Goal: Ask a question

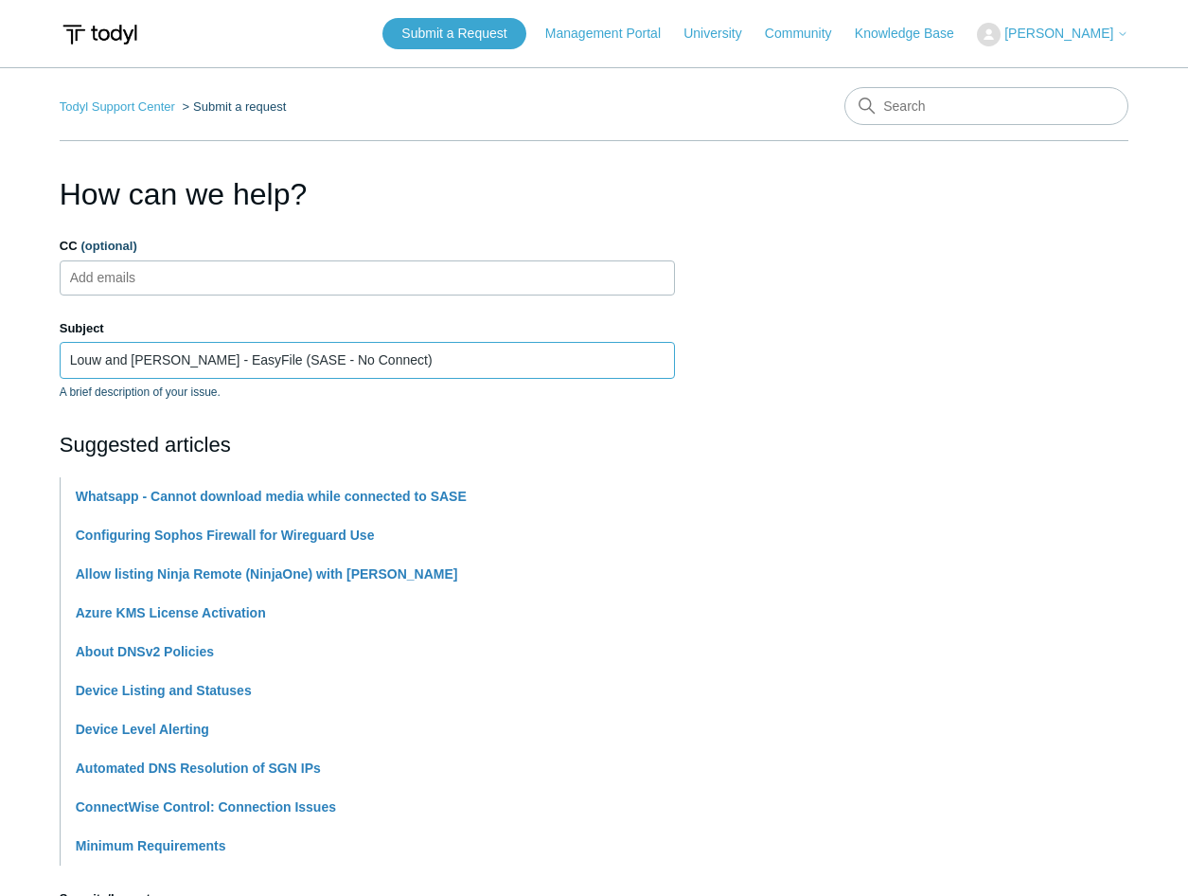
drag, startPoint x: 239, startPoint y: 361, endPoint x: 191, endPoint y: 366, distance: 47.7
click at [191, 366] on input "Louw and Schwab - EasyFile (SASE - No Connect)" at bounding box center [367, 360] width 615 height 36
paste input "e@syFile™ Employer"
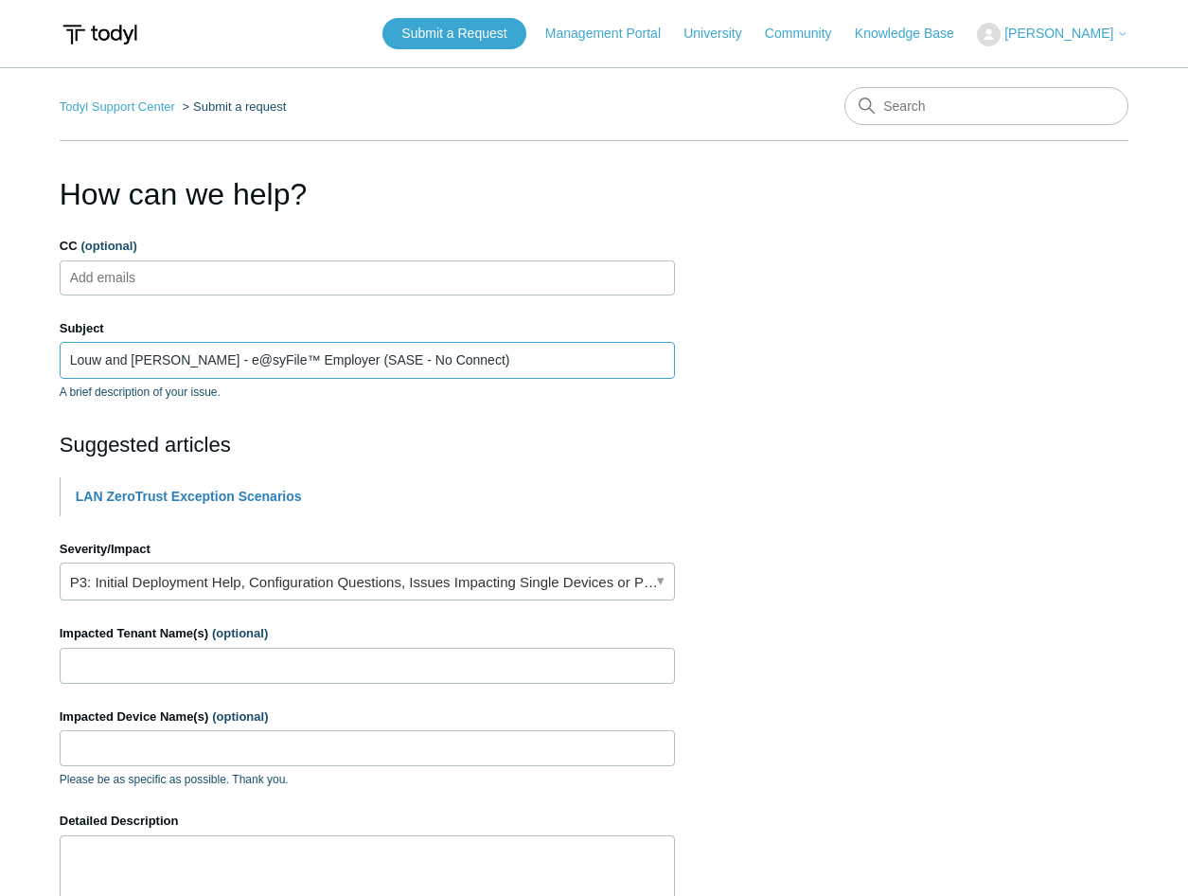
drag, startPoint x: 257, startPoint y: 359, endPoint x: 286, endPoint y: 361, distance: 28.5
click at [257, 360] on input "Louw and Schwab - e@syFile™ Employer (SASE - No Connect)" at bounding box center [367, 360] width 615 height 36
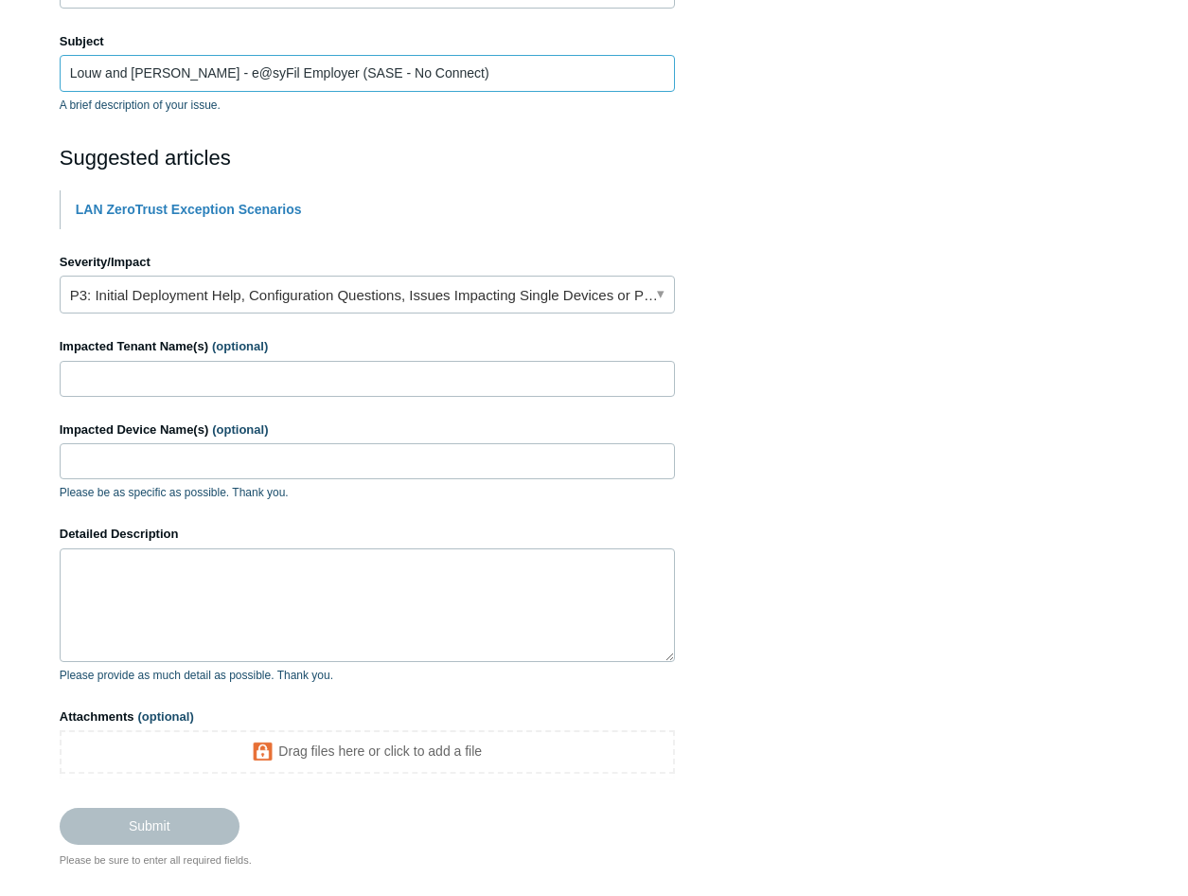
scroll to position [284, 0]
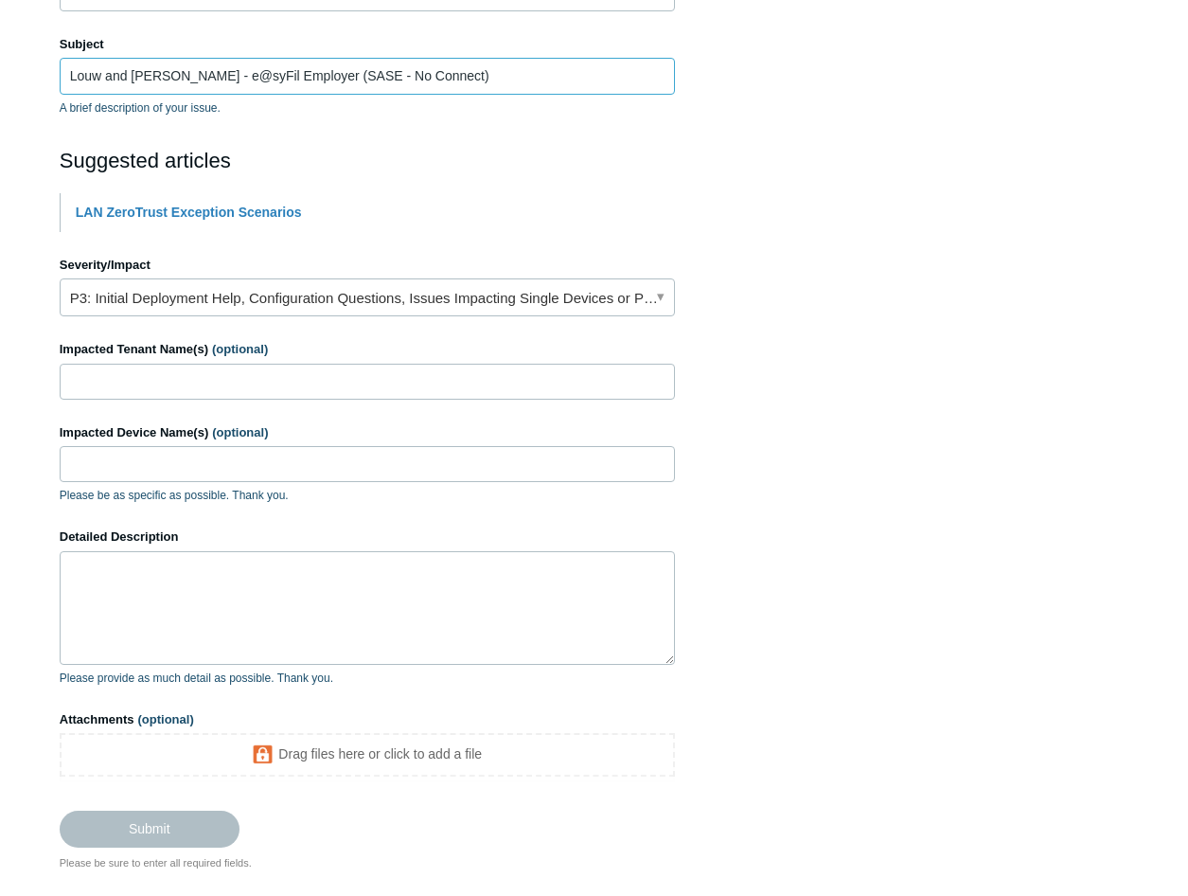
type input "Louw and Schwab - e@syFil Employer (SASE - No Connect)"
click at [203, 387] on input "Impacted Tenant Name(s) (optional)" at bounding box center [367, 382] width 615 height 36
click at [202, 400] on form "CC (optional) Add emails Subject Louw and Schwab - e@syFil Employer (SASE - No …" at bounding box center [367, 400] width 615 height 894
click at [206, 385] on input "Impacted Tenant Name(s) (optional)" at bounding box center [367, 382] width 615 height 36
paste input "Louw and Schwab"
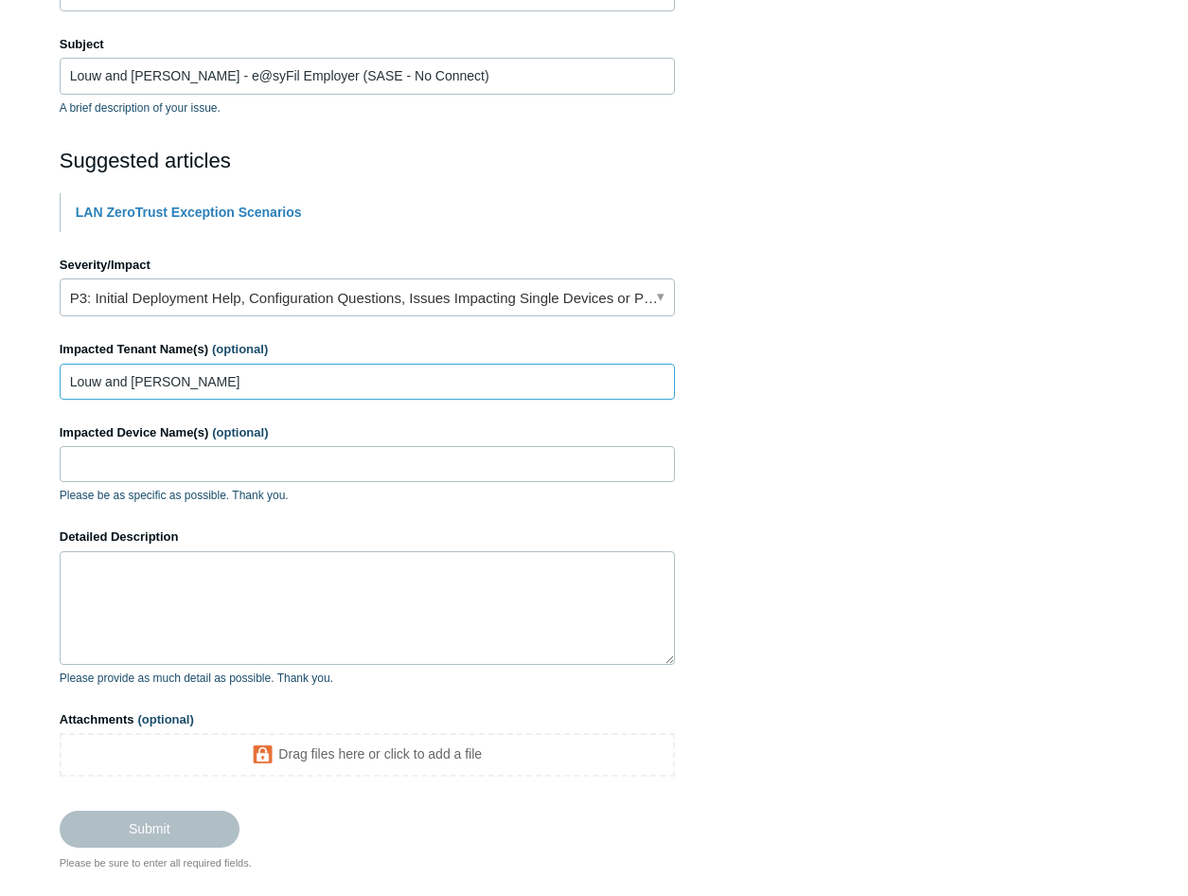
type input "Louw and Schwab"
click at [100, 466] on input "Impacted Device Name(s) (optional)" at bounding box center [367, 464] width 615 height 36
click at [141, 463] on input "Impacted Device Name(s) (optional)" at bounding box center [367, 464] width 615 height 36
paste input "LSACC"
type input "LSACC"
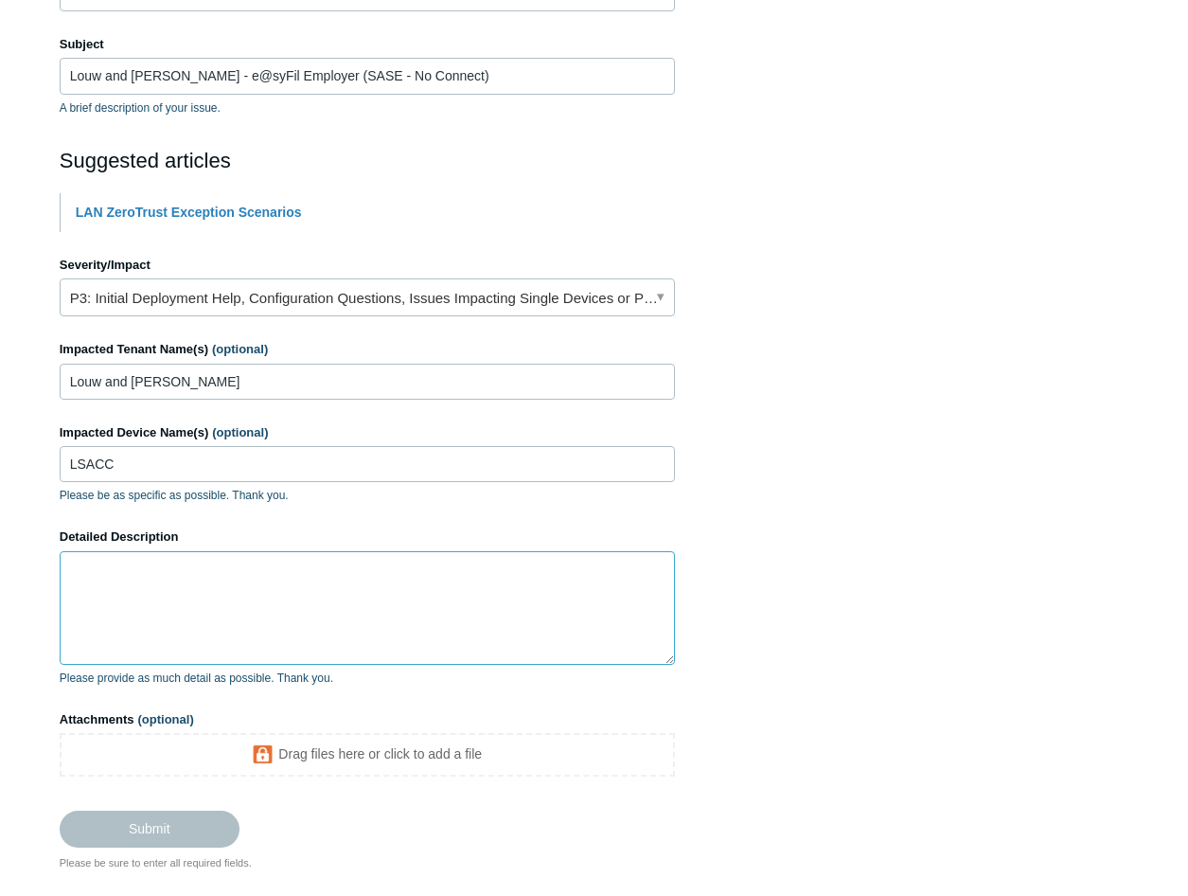
click at [158, 626] on textarea "Detailed Description" at bounding box center [367, 608] width 615 height 114
paste textarea "LSACC"
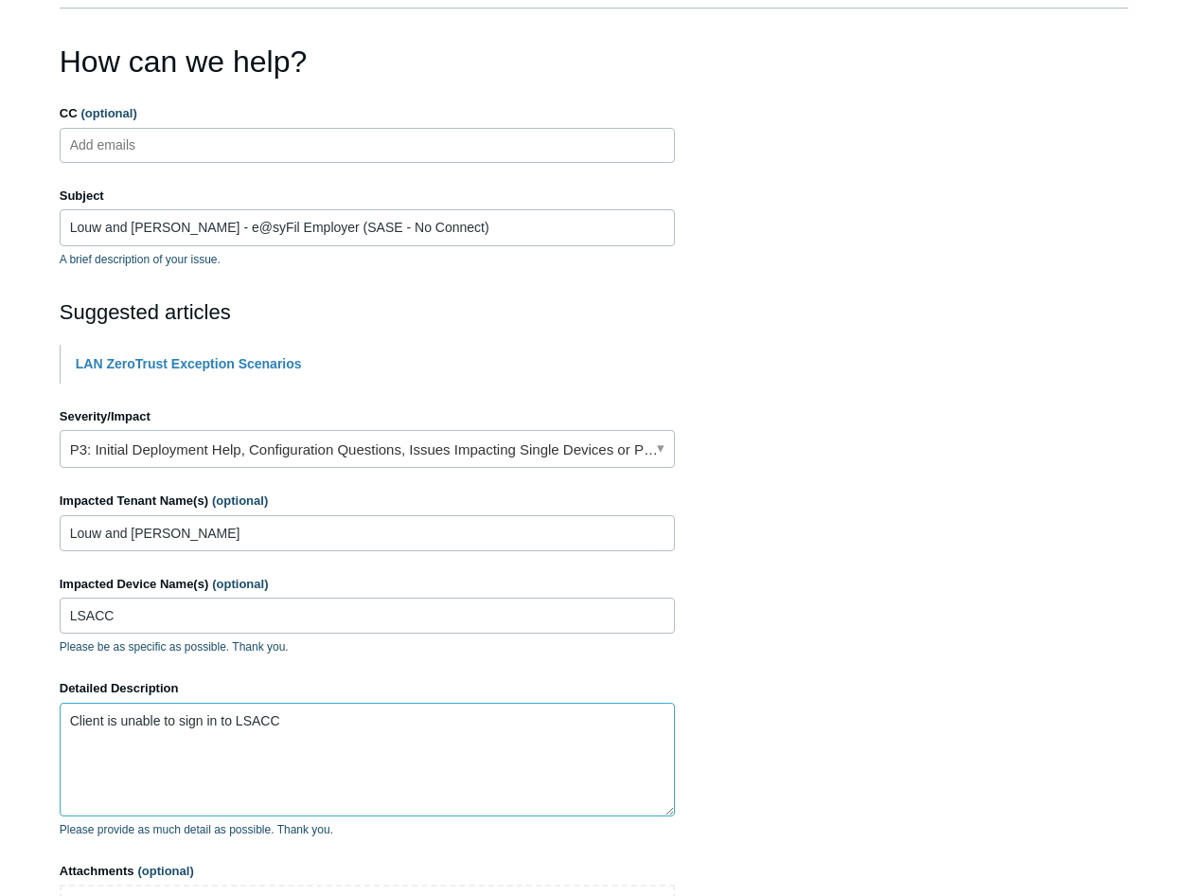
scroll to position [95, 0]
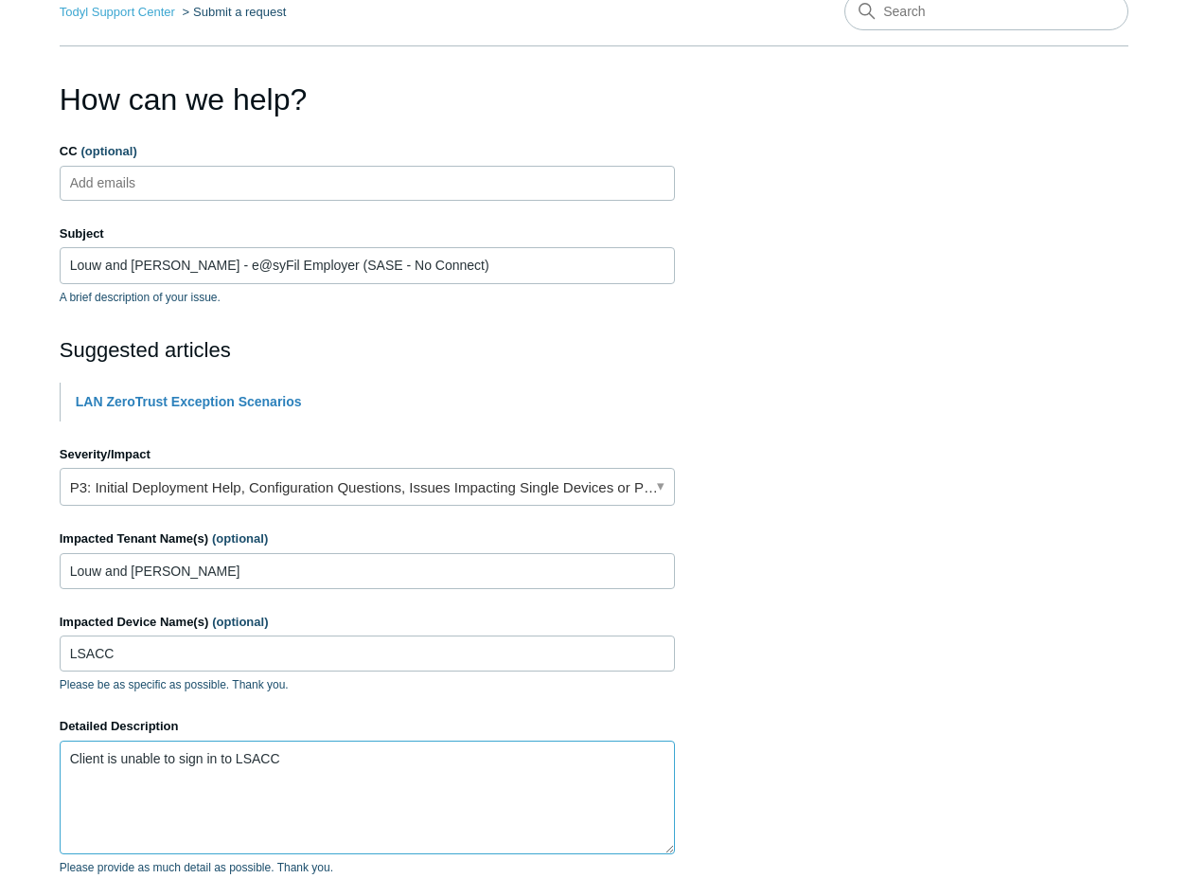
type textarea "Client is unable to sign in to LSACC"
drag, startPoint x: 190, startPoint y: 264, endPoint x: 237, endPoint y: 265, distance: 46.4
click at [237, 265] on input "Louw and Schwab - e@syFil Employer (SASE - No Connect)" at bounding box center [367, 265] width 615 height 36
click at [241, 265] on input "Louw and Schwab - e@syFil Employer (SASE - No Connect)" at bounding box center [367, 265] width 615 height 36
click at [238, 265] on input "Louw and Schwab - e@syFil Employer (SASE - No Connect)" at bounding box center [367, 265] width 615 height 36
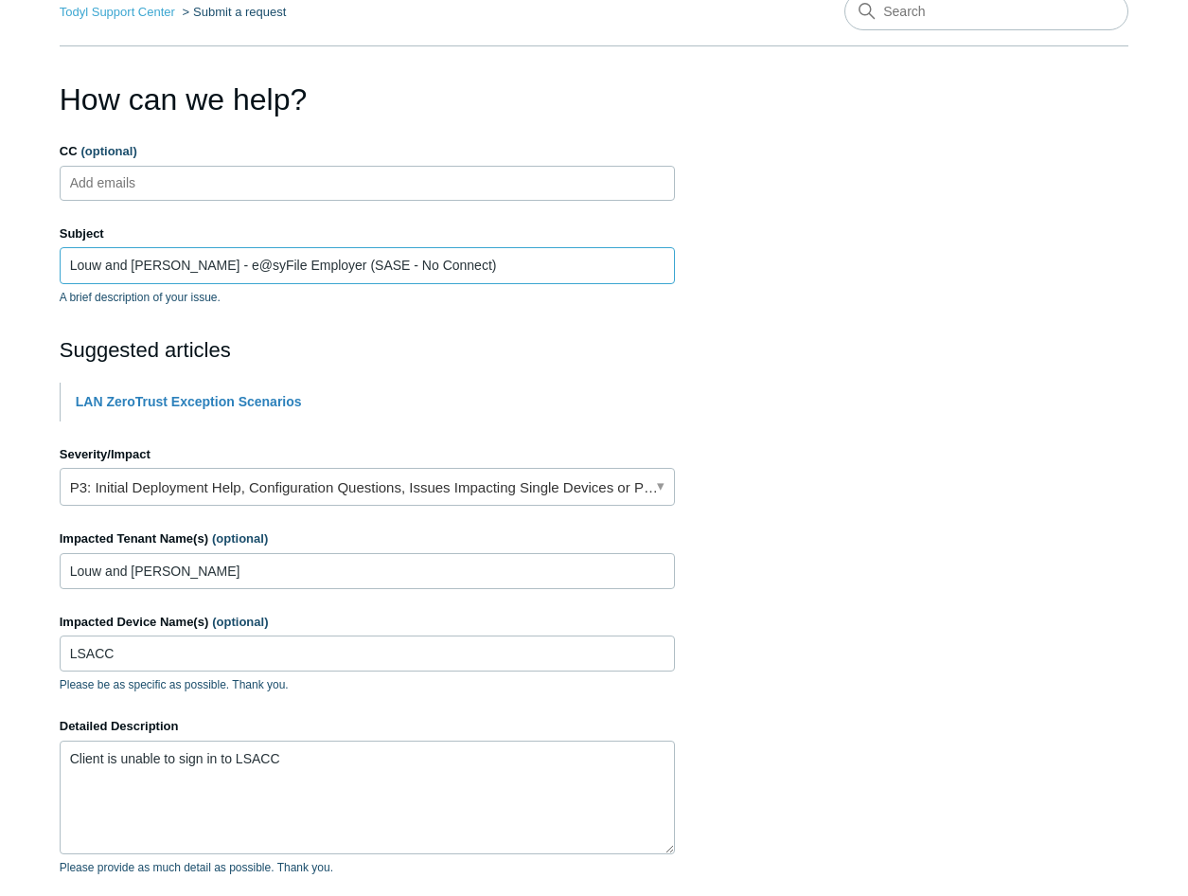
click at [243, 268] on input "Louw and [PERSON_NAME] - e@syFile Employer (SASE - No Connect)" at bounding box center [367, 265] width 615 height 36
type input "Louw and [PERSON_NAME] - e@syFile Employer (SASE - No Connect)"
click at [326, 758] on textarea "Client is unable to sign in to LSACC" at bounding box center [367, 797] width 615 height 114
drag, startPoint x: 326, startPoint y: 760, endPoint x: 243, endPoint y: 765, distance: 82.5
click at [243, 765] on textarea "Client is unable to sign in to LSACC" at bounding box center [367, 797] width 615 height 114
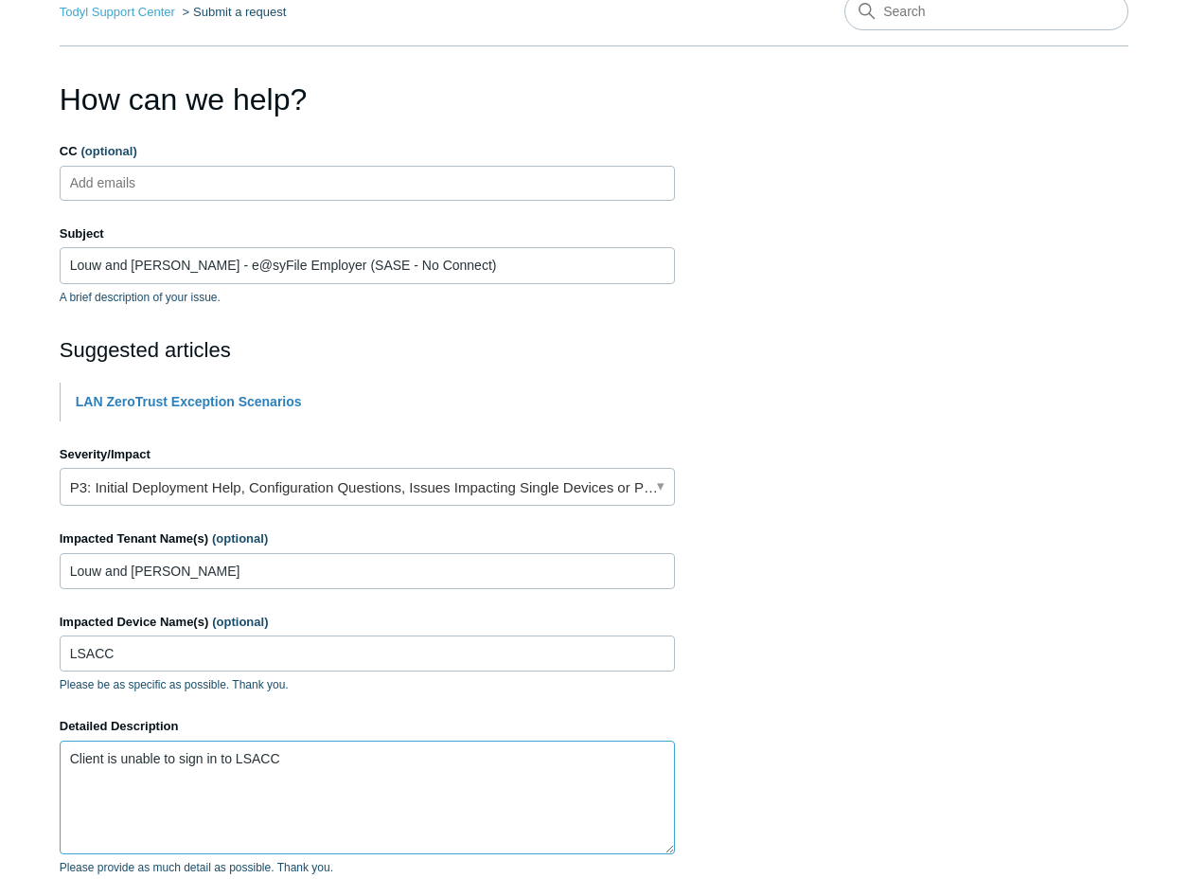
paste textarea "e@syFile"
drag, startPoint x: 249, startPoint y: 264, endPoint x: 305, endPoint y: 265, distance: 55.9
click at [305, 265] on input "Louw and [PERSON_NAME] - e@syFile Employer (SASE - No Connect)" at bounding box center [367, 265] width 615 height 36
click at [326, 749] on textarea "Client is unable to sign in to e@syFile" at bounding box center [367, 797] width 615 height 114
paste textarea "Employer"
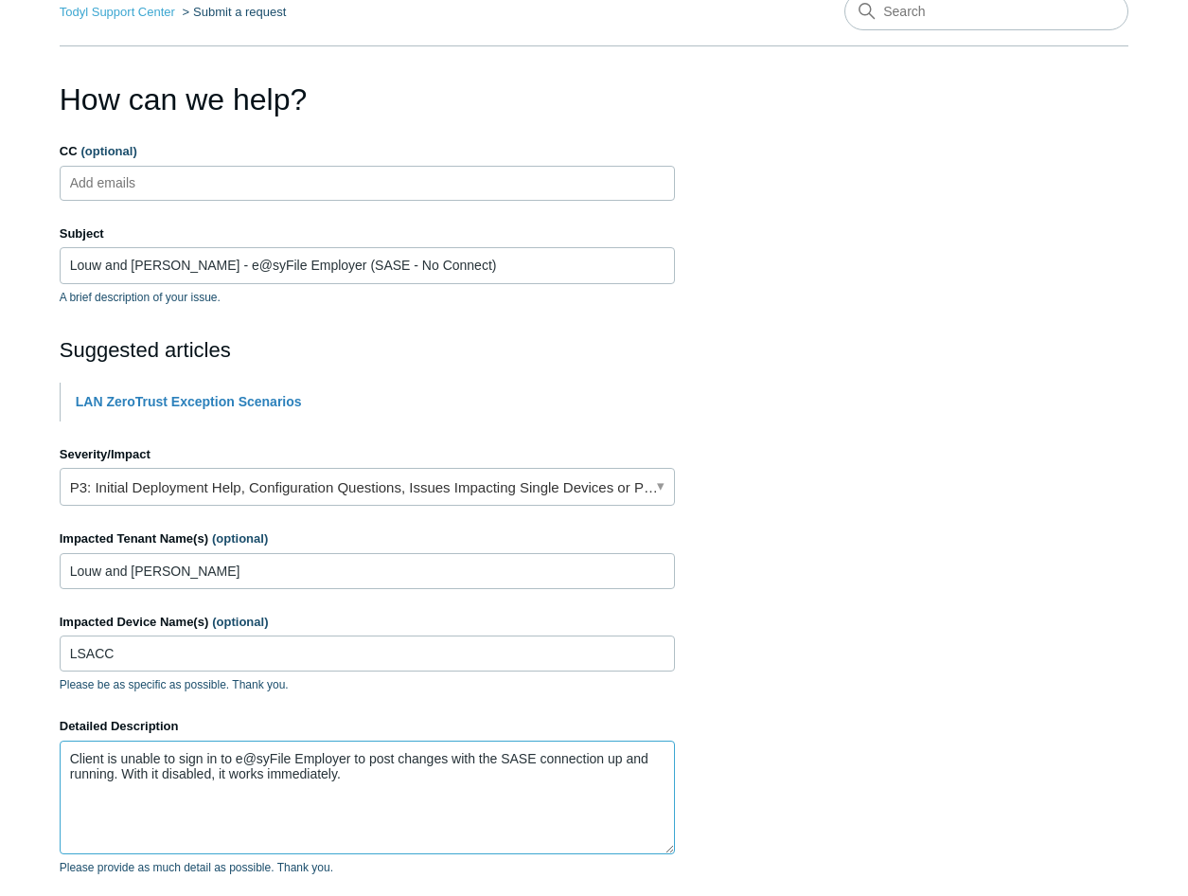
click at [234, 759] on textarea "Client is unable to sign in to e@syFile Employer to post changes with the SASE …" at bounding box center [367, 797] width 615 height 114
click at [353, 755] on textarea "Client is unable to sign in to "e@syFile Employer to post changes with the SASE…" at bounding box center [367, 797] width 615 height 114
click at [357, 756] on textarea "Client is unable to sign in to "e@syFile Employer to post changes with the SASE…" at bounding box center [367, 797] width 615 height 114
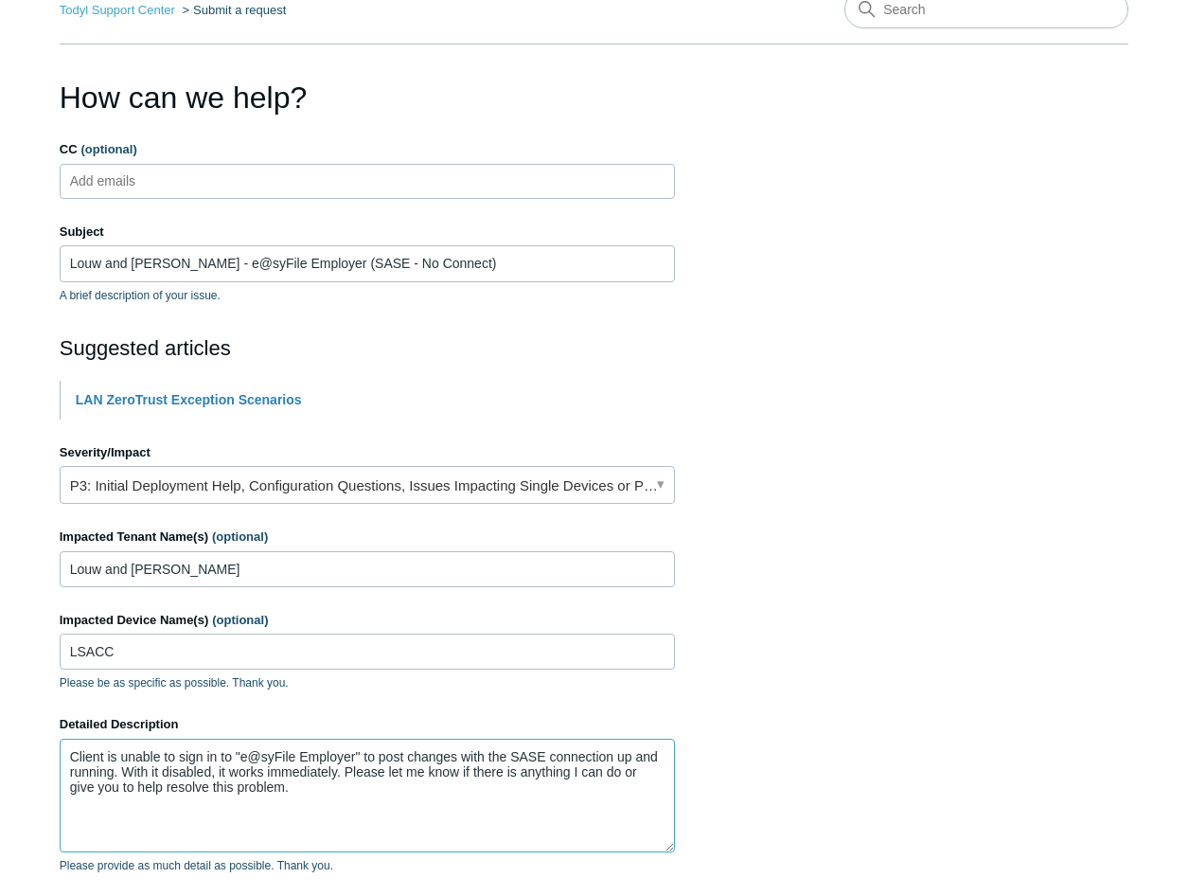
scroll to position [284, 0]
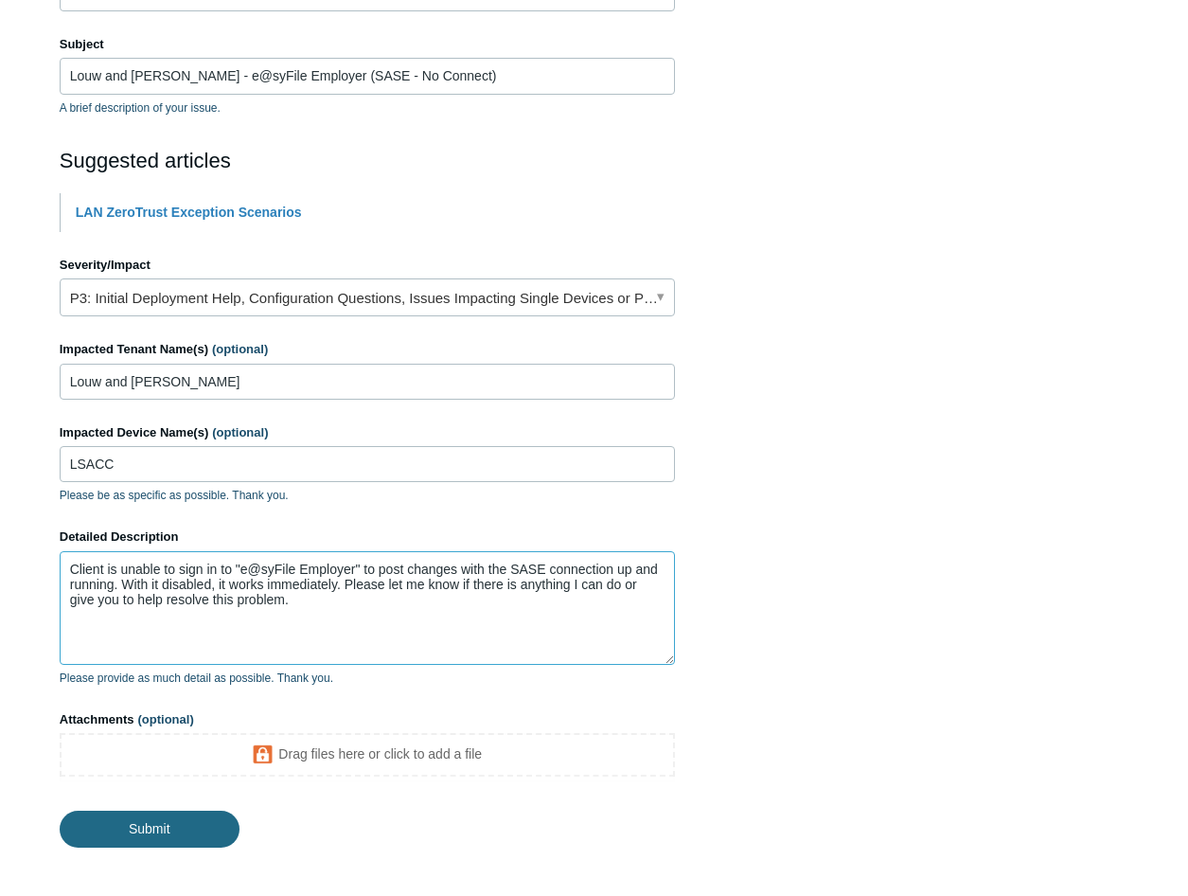
type textarea "Client is unable to sign in to "e@syFile Employer" to post changes with the SAS…"
click at [156, 824] on input "Submit" at bounding box center [150, 829] width 180 height 38
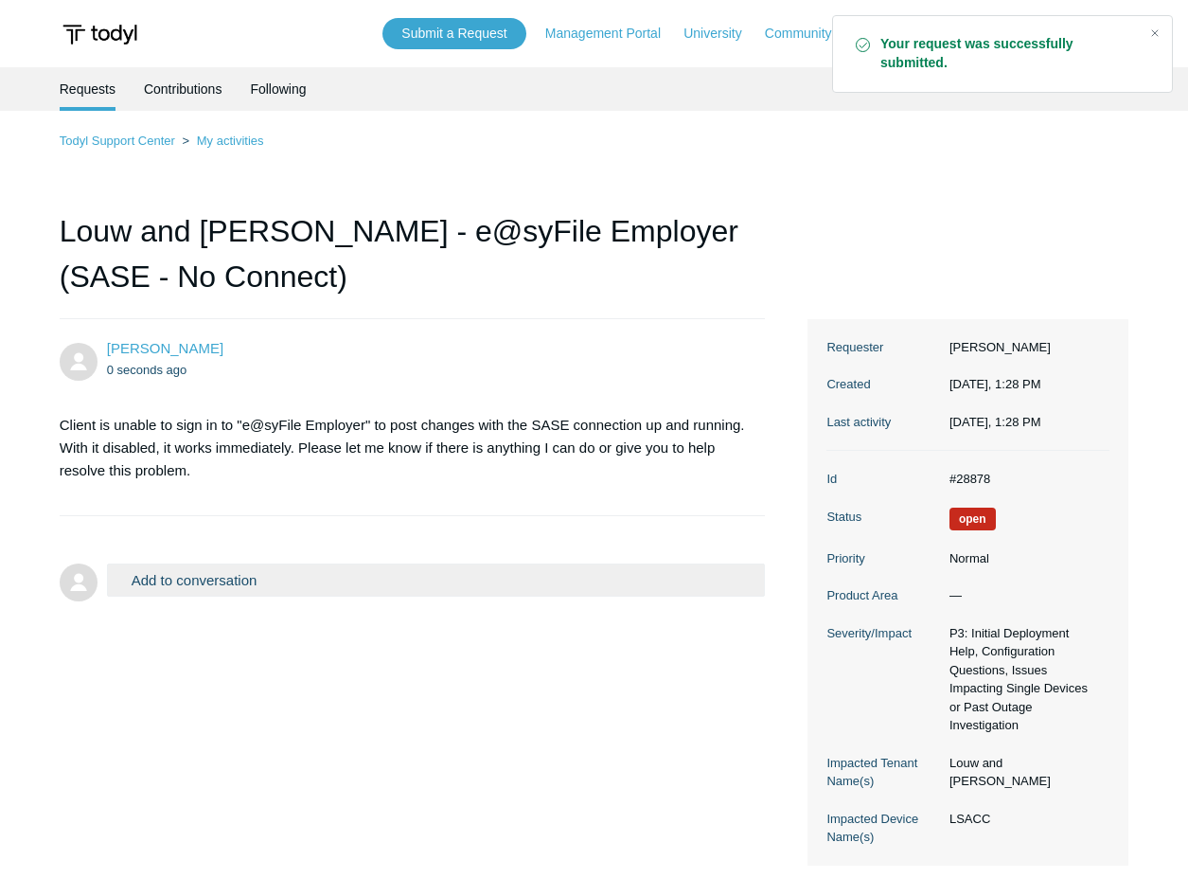
click at [713, 158] on div "Todyl Support Center My activities Louw and Schwab - e@syFile Employer (SASE - …" at bounding box center [595, 498] width 1070 height 736
click at [88, 88] on li "Requests" at bounding box center [88, 89] width 56 height 44
click at [161, 98] on link "Contributions" at bounding box center [183, 87] width 79 height 40
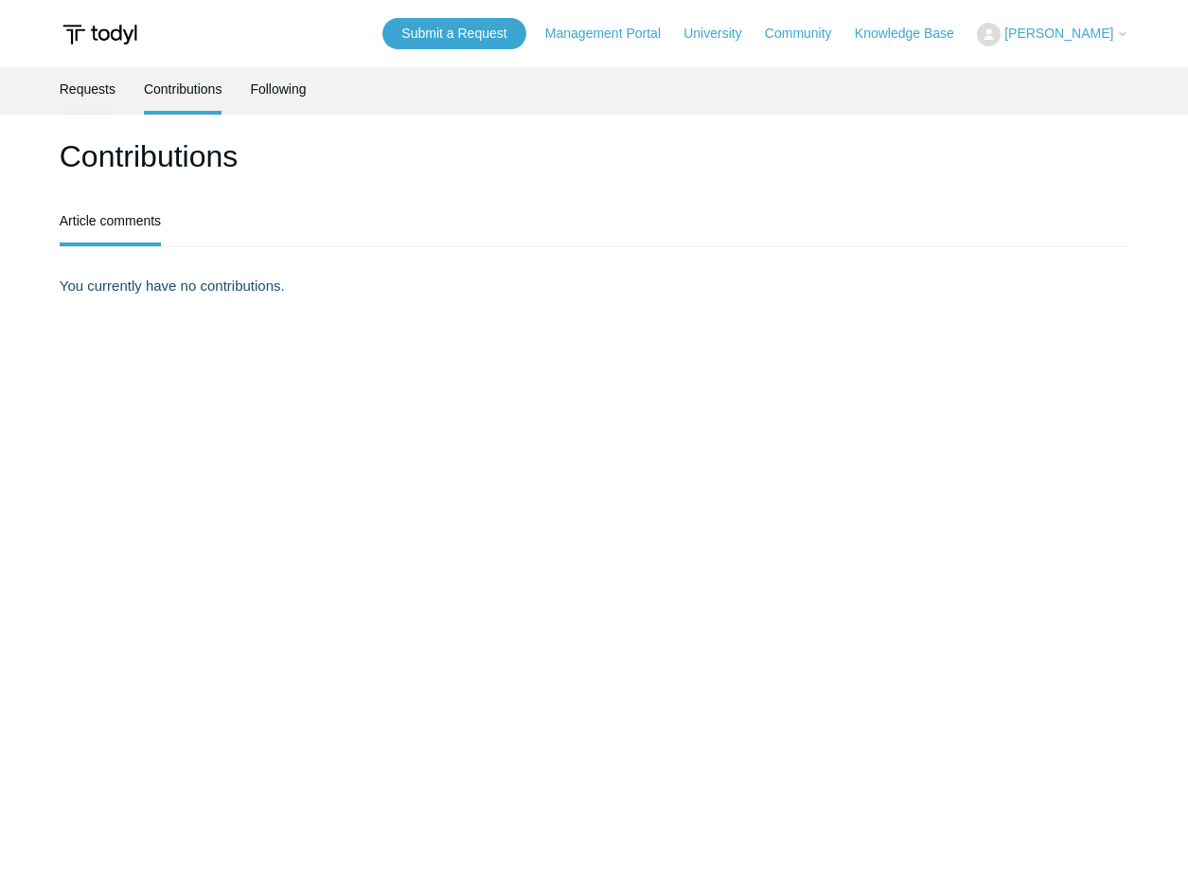
click at [104, 89] on link "Requests" at bounding box center [88, 87] width 56 height 40
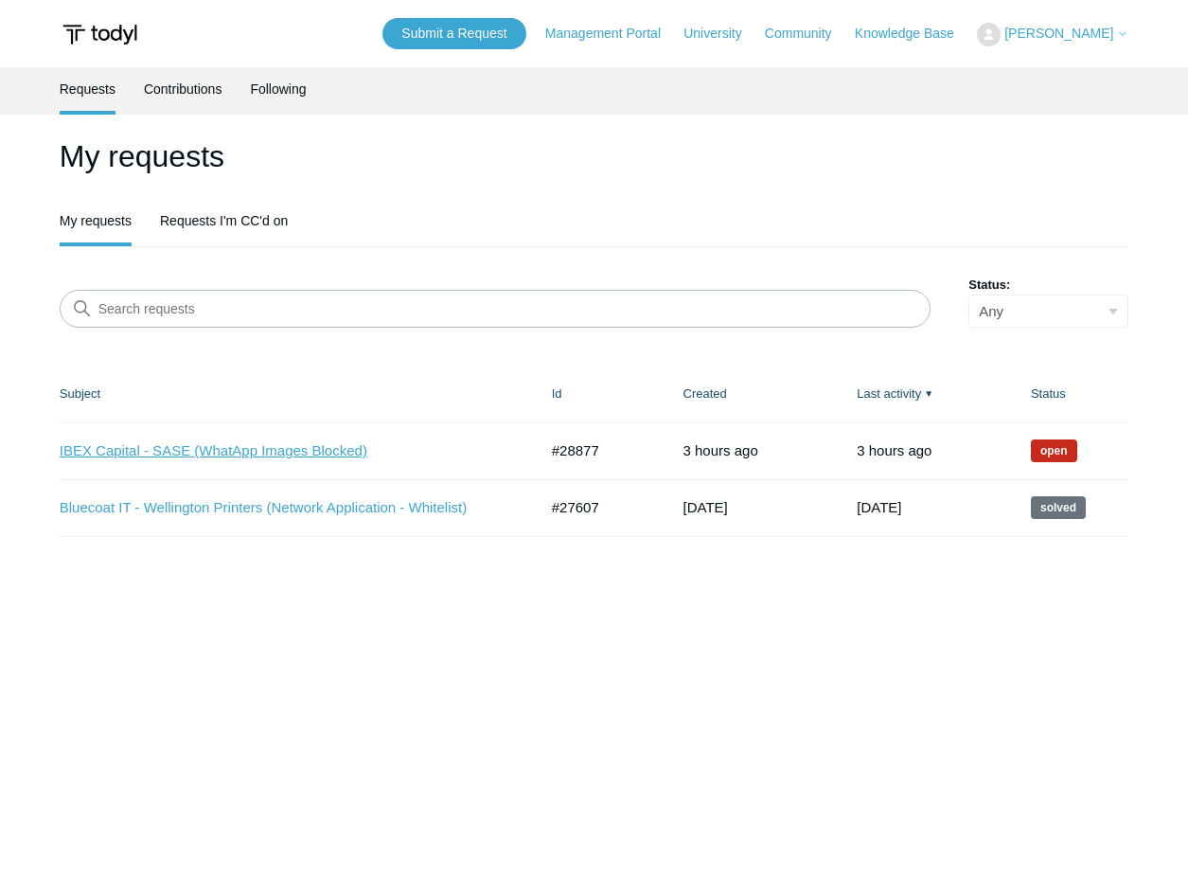
click at [305, 448] on link "IBEX Capital - SASE (WhatApp Images Blocked)" at bounding box center [285, 451] width 450 height 22
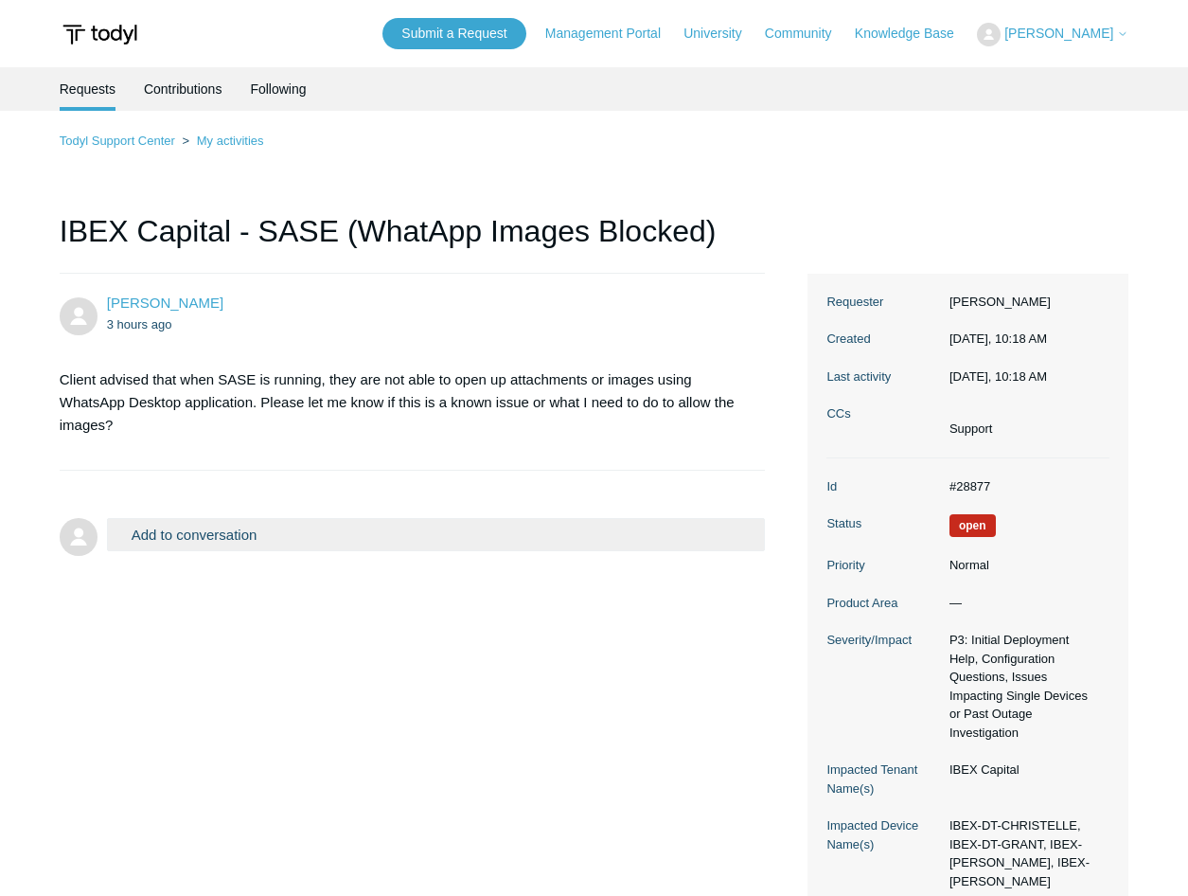
click at [93, 98] on li "Requests" at bounding box center [88, 89] width 56 height 44
click at [142, 138] on link "Todyl Support Center" at bounding box center [117, 140] width 115 height 14
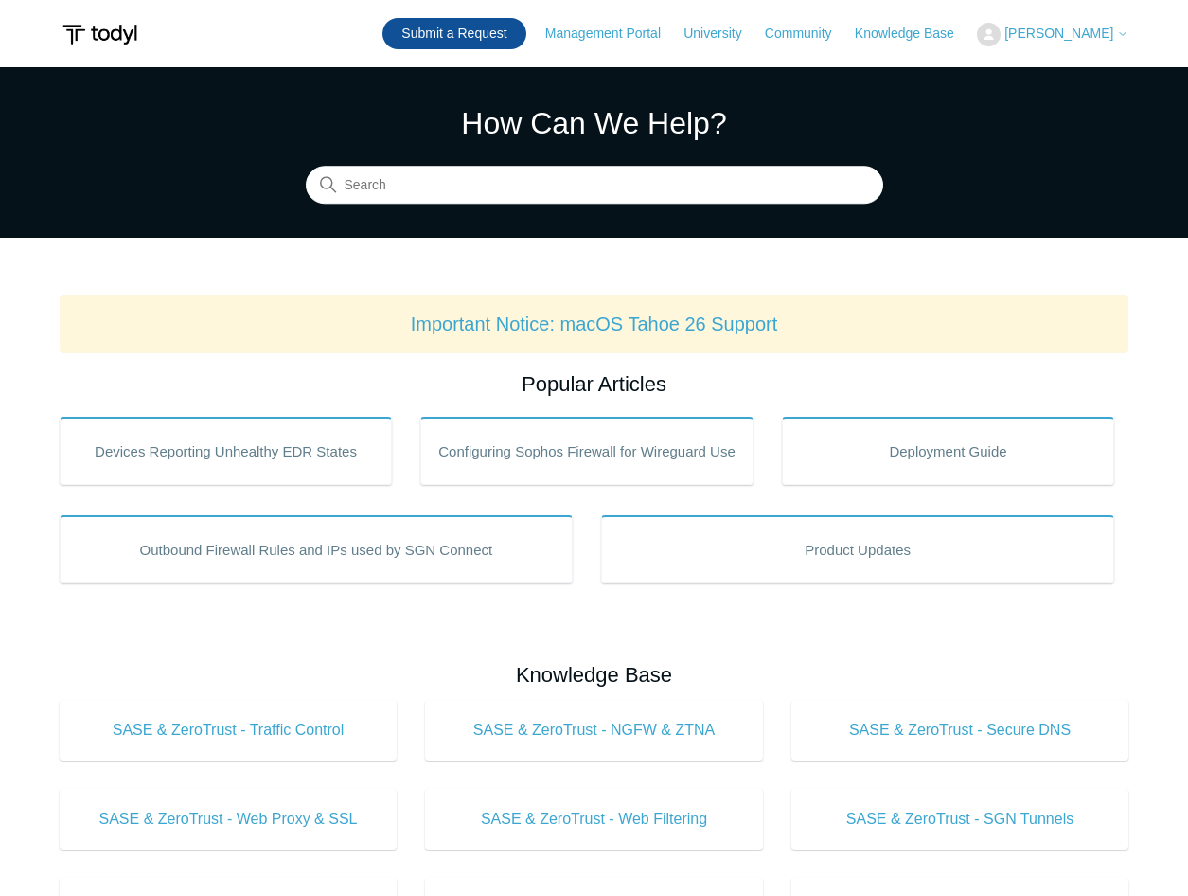
click at [493, 29] on link "Submit a Request" at bounding box center [453, 33] width 143 height 31
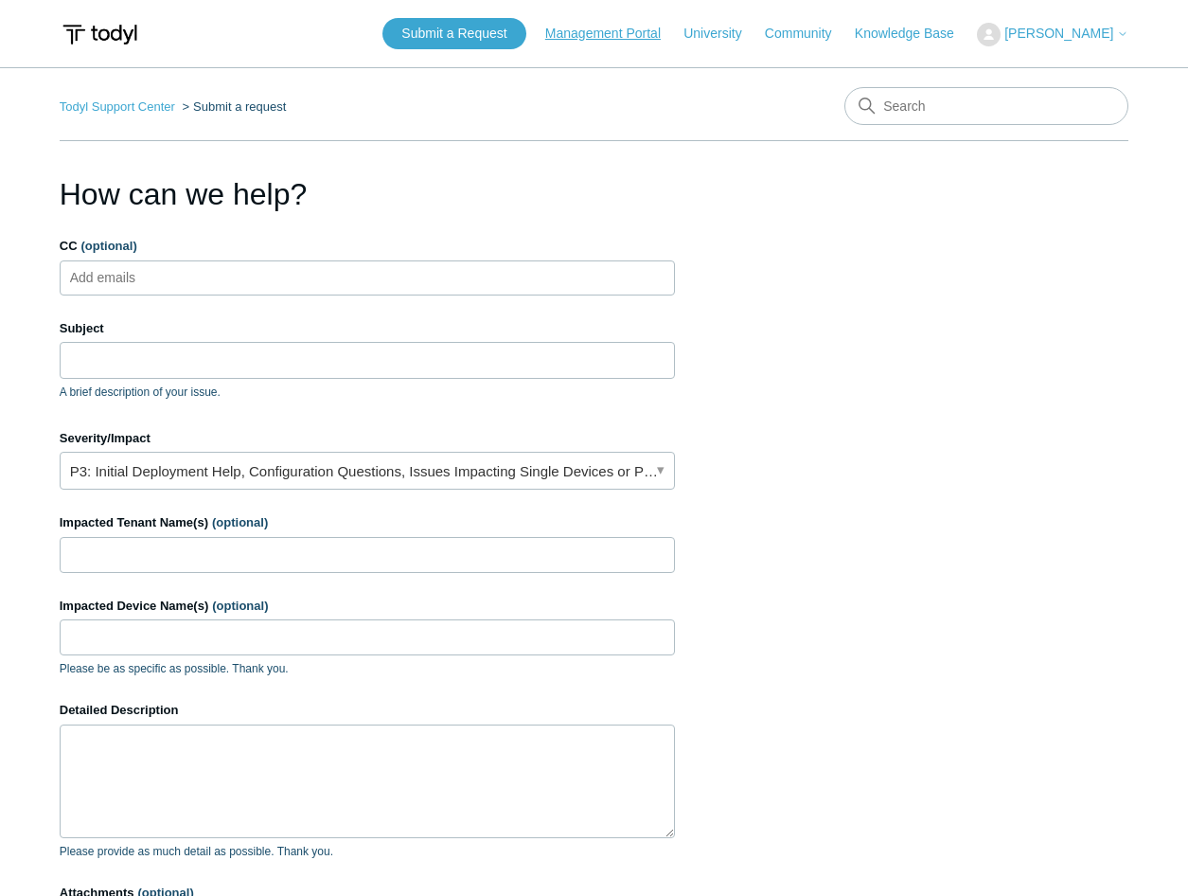
click at [623, 35] on link "Management Portal" at bounding box center [612, 34] width 134 height 20
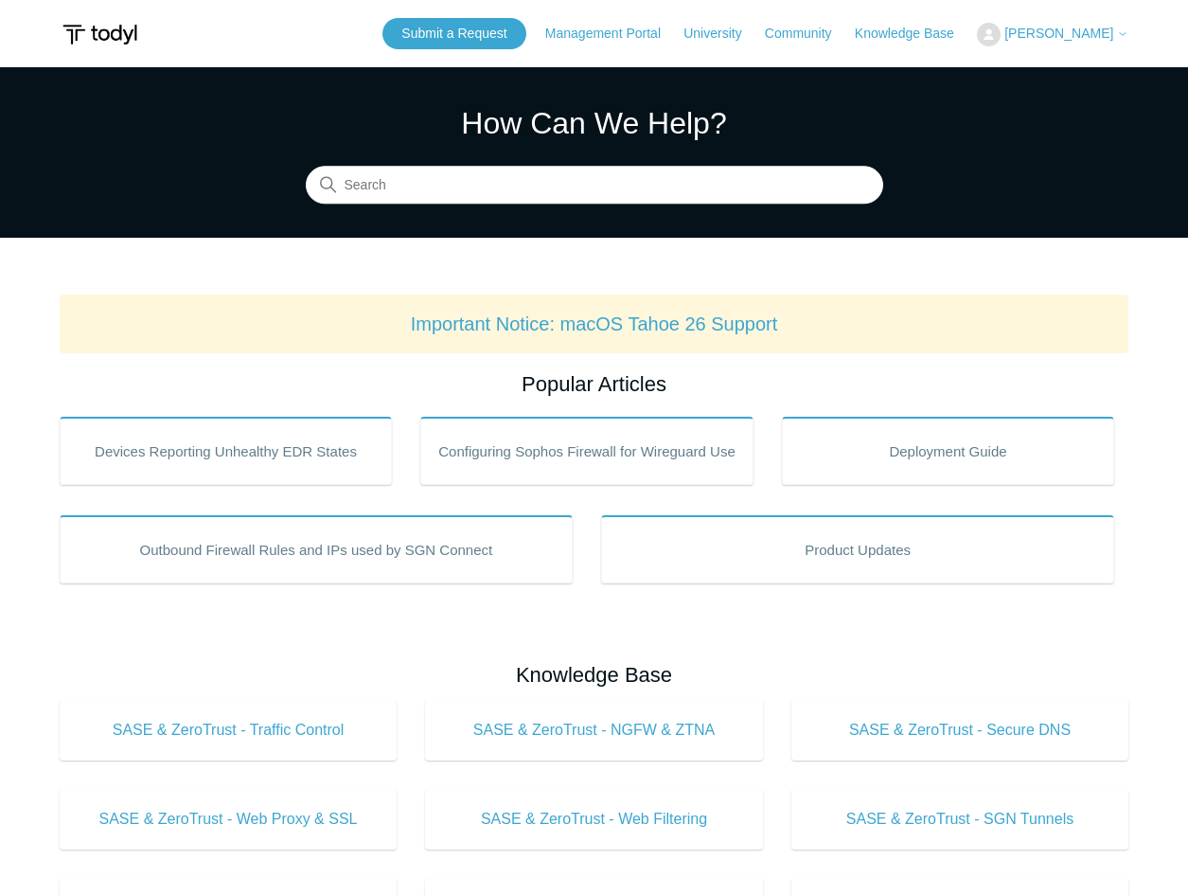
click at [1070, 20] on div "Submit a Request Management Portal University Community Knowledge Base Christop…" at bounding box center [755, 33] width 746 height 31
click at [1065, 33] on span "[PERSON_NAME]" at bounding box center [1058, 33] width 109 height 15
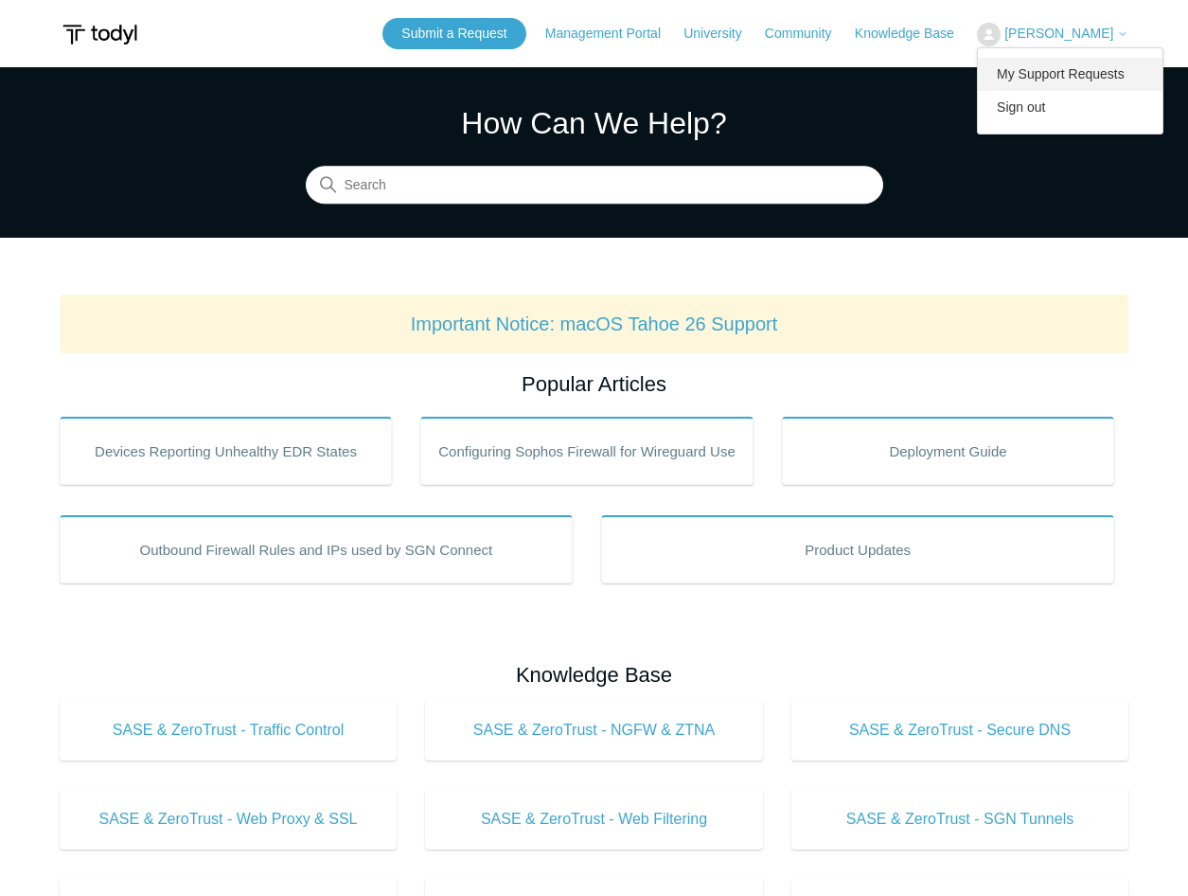
click at [1062, 78] on link "My Support Requests" at bounding box center [1070, 74] width 185 height 33
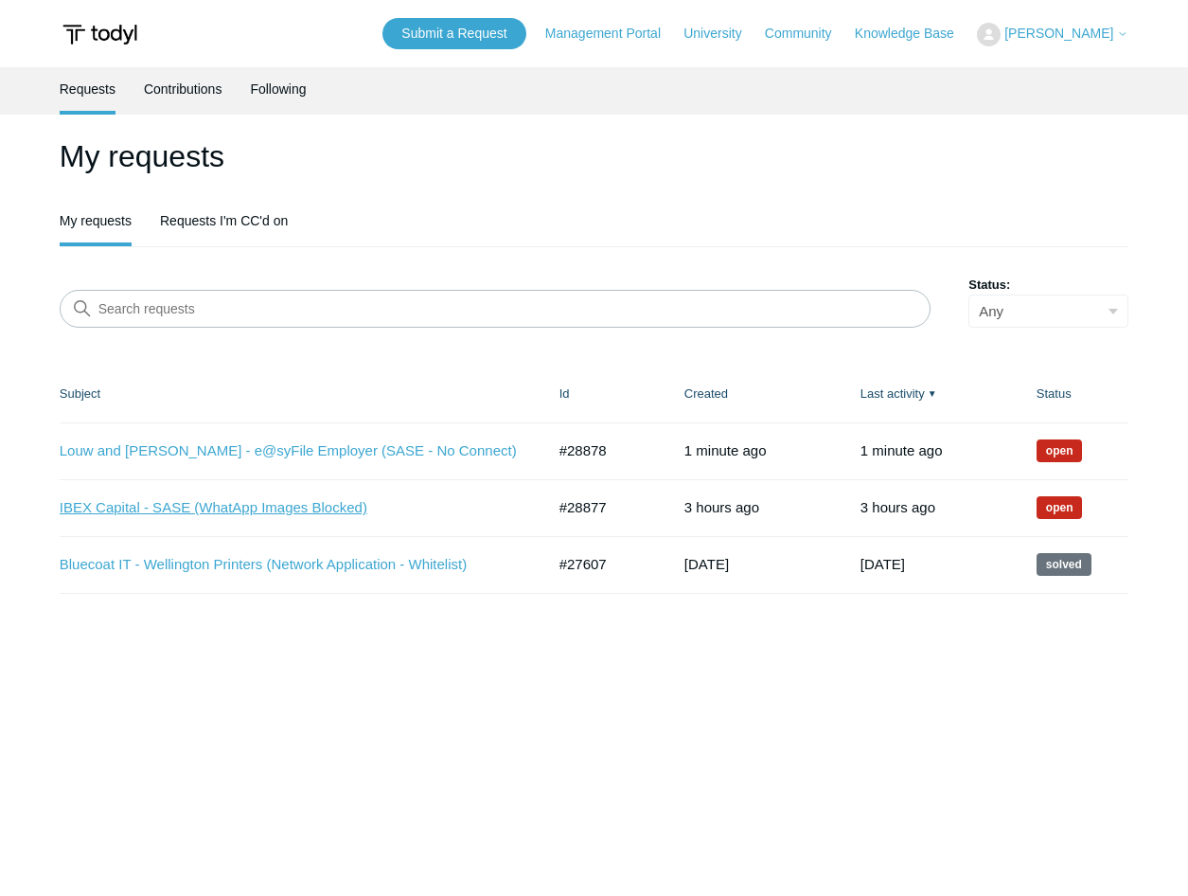
click at [311, 507] on link "IBEX Capital - SASE (WhatApp Images Blocked)" at bounding box center [288, 508] width 457 height 22
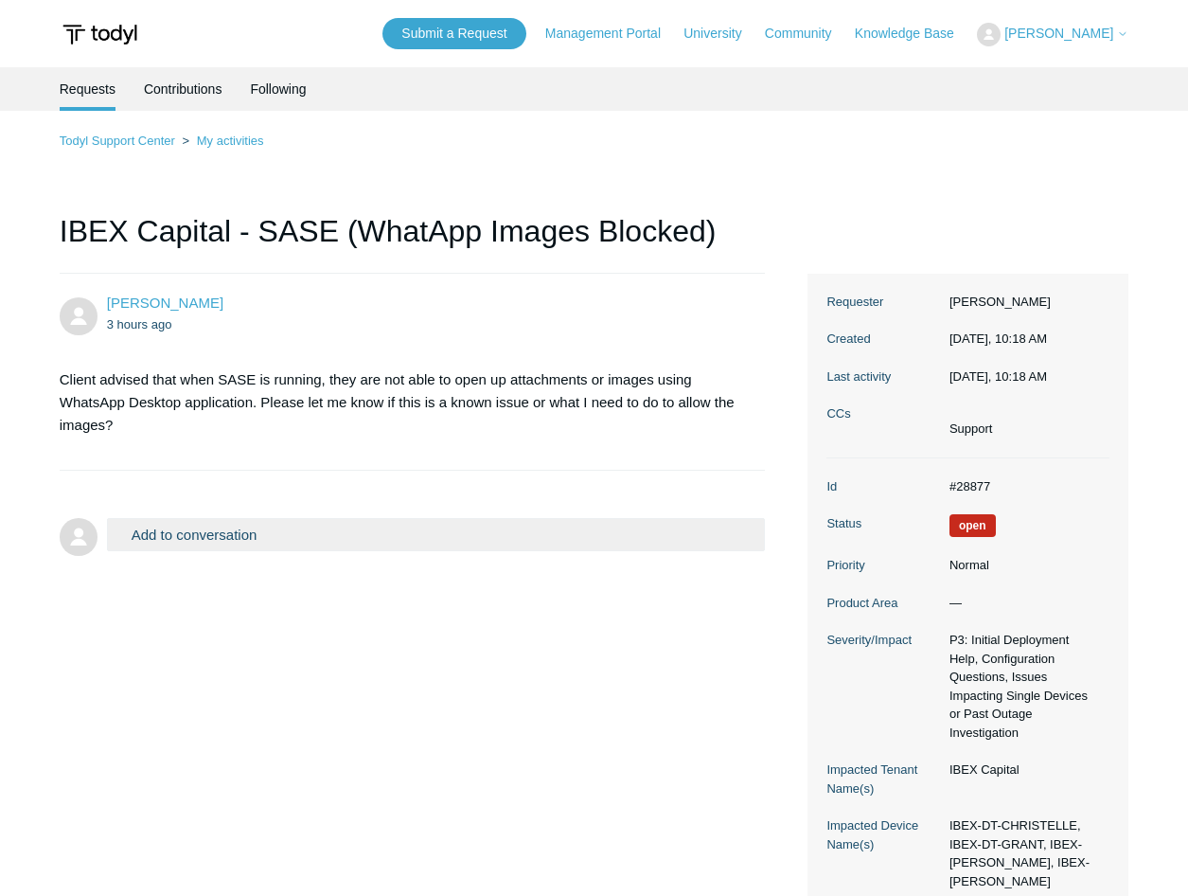
click at [1062, 41] on span "[PERSON_NAME]" at bounding box center [1066, 33] width 124 height 15
click at [1062, 74] on link "My Support Requests" at bounding box center [1070, 74] width 185 height 33
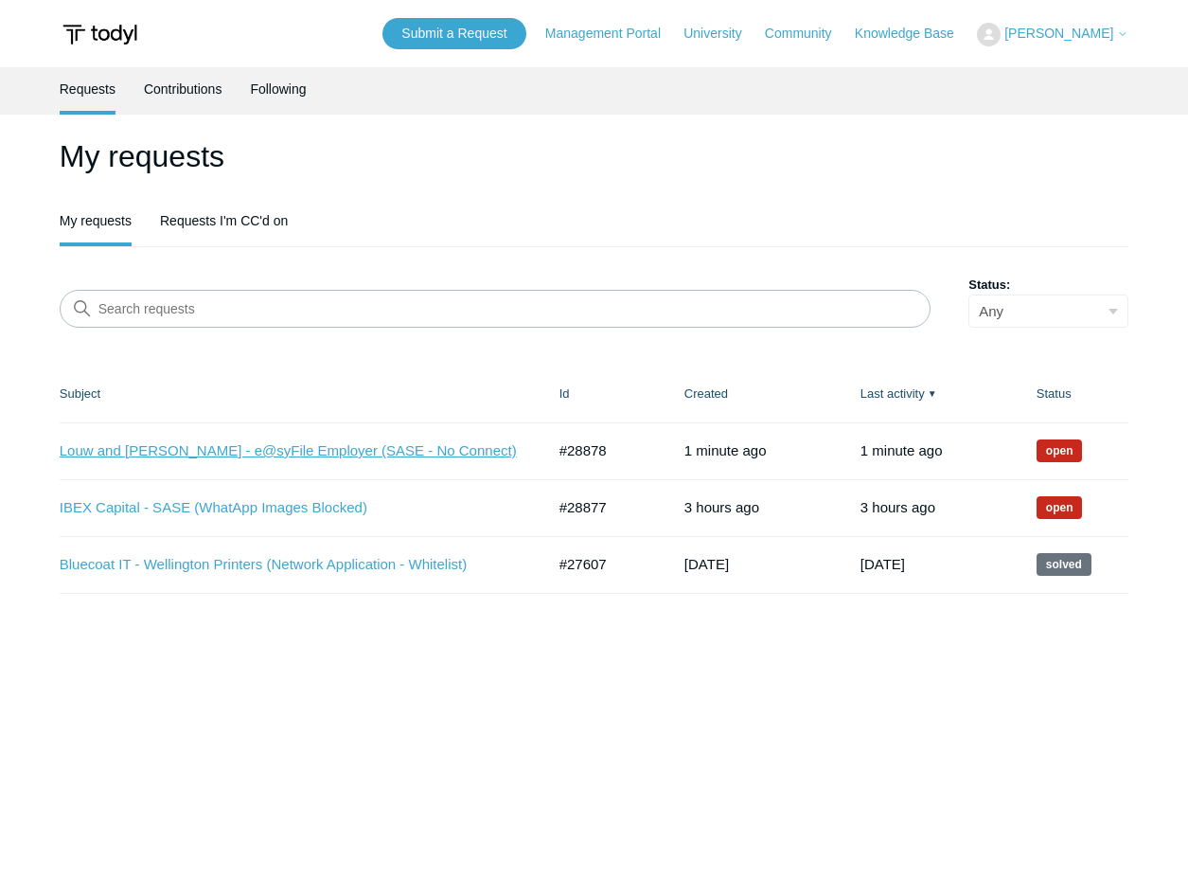
click at [252, 455] on link "Louw and [PERSON_NAME] - e@syFile Employer (SASE - No Connect)" at bounding box center [288, 451] width 457 height 22
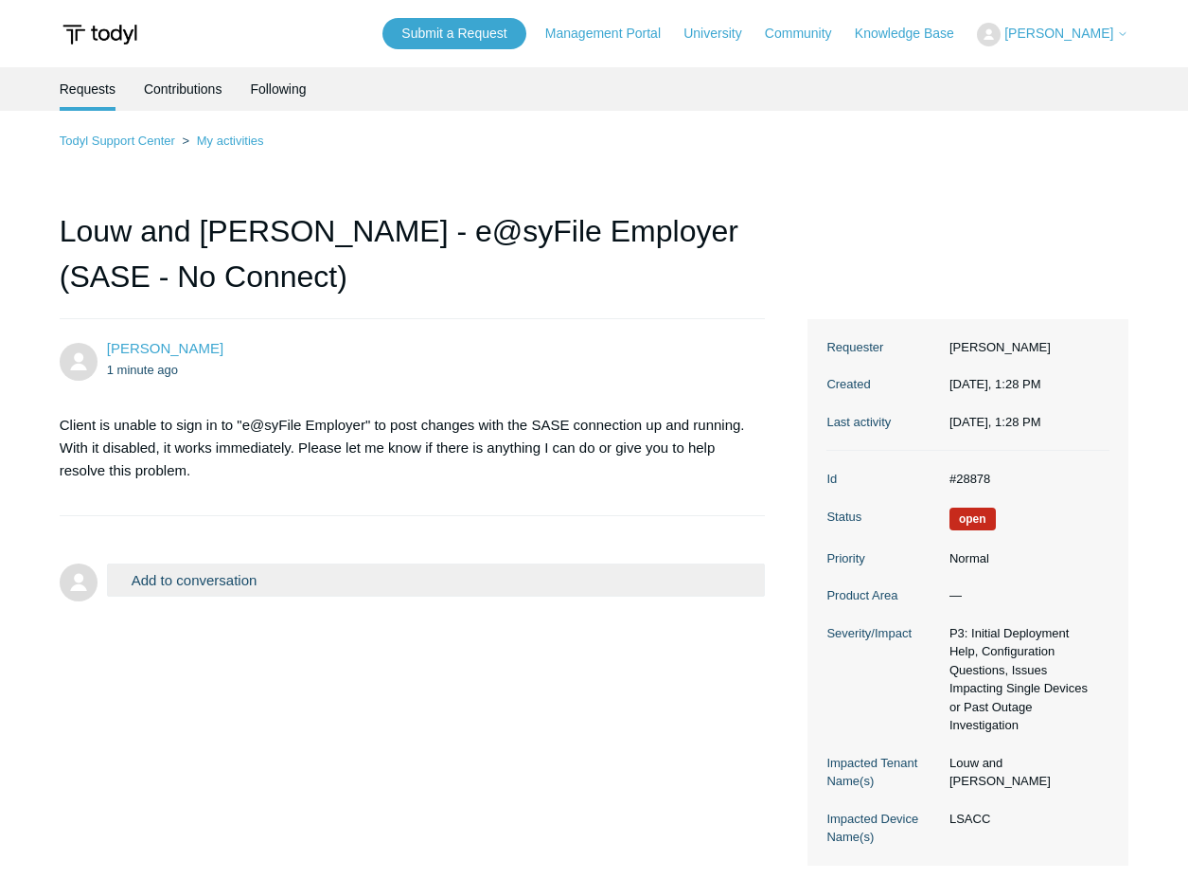
click at [1096, 35] on span "[PERSON_NAME]" at bounding box center [1058, 33] width 109 height 15
click at [1078, 78] on link "My Support Requests" at bounding box center [1070, 74] width 185 height 33
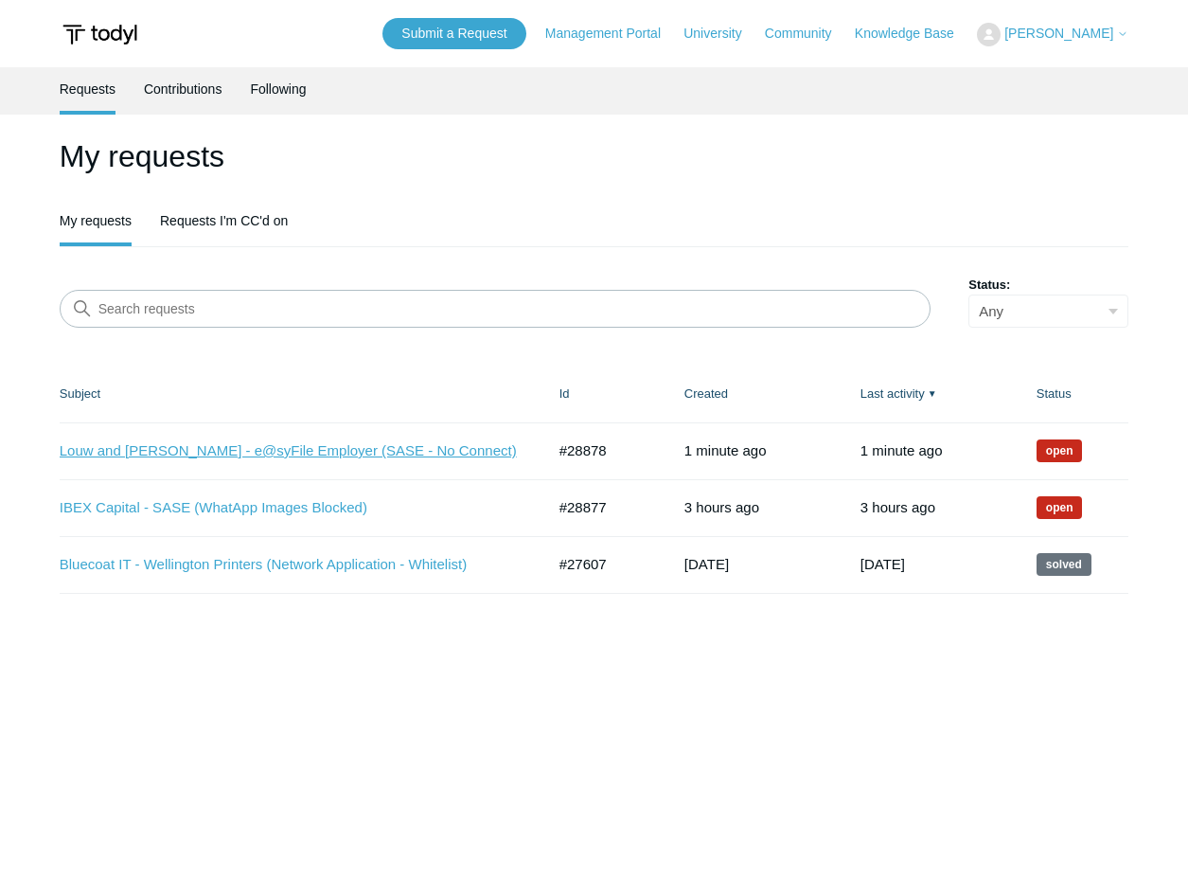
click at [440, 451] on link "Louw and [PERSON_NAME] - e@syFile Employer (SASE - No Connect)" at bounding box center [288, 451] width 457 height 22
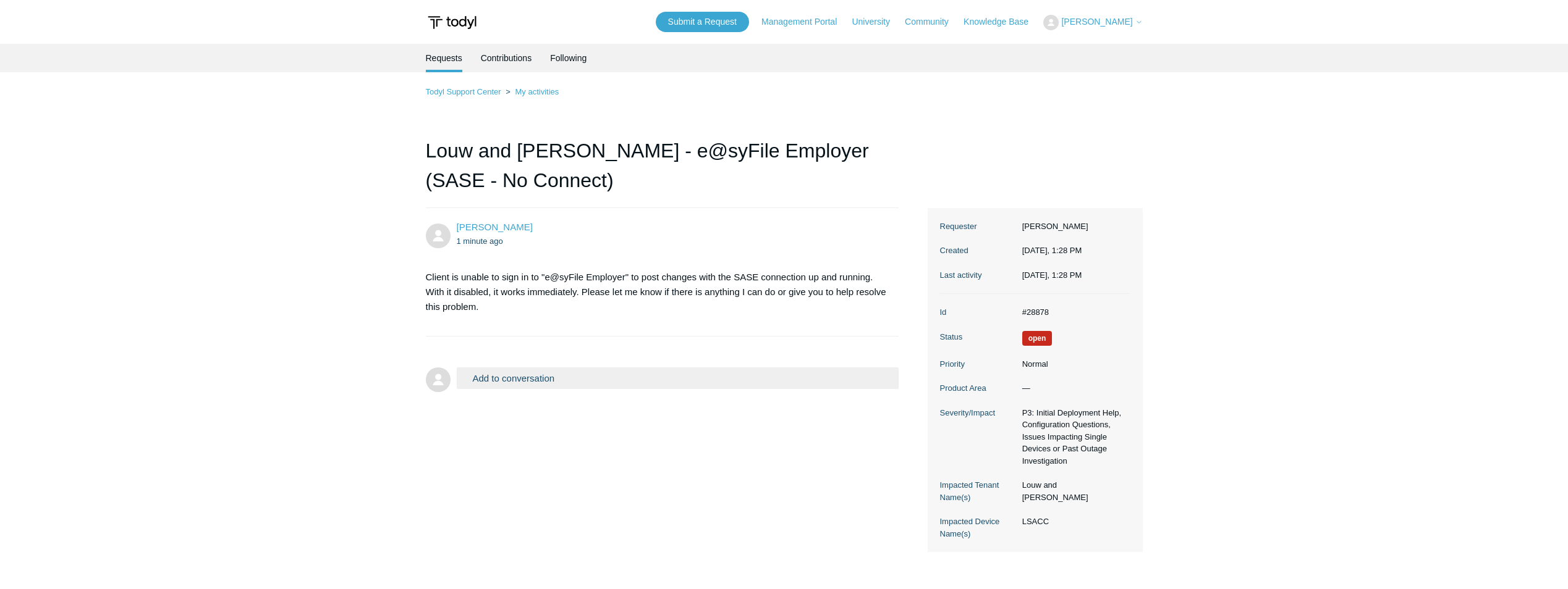
click at [775, 19] on span "[PERSON_NAME]" at bounding box center [1096, 22] width 71 height 10
click at [775, 46] on link "My Support Requests" at bounding box center [1104, 48] width 121 height 22
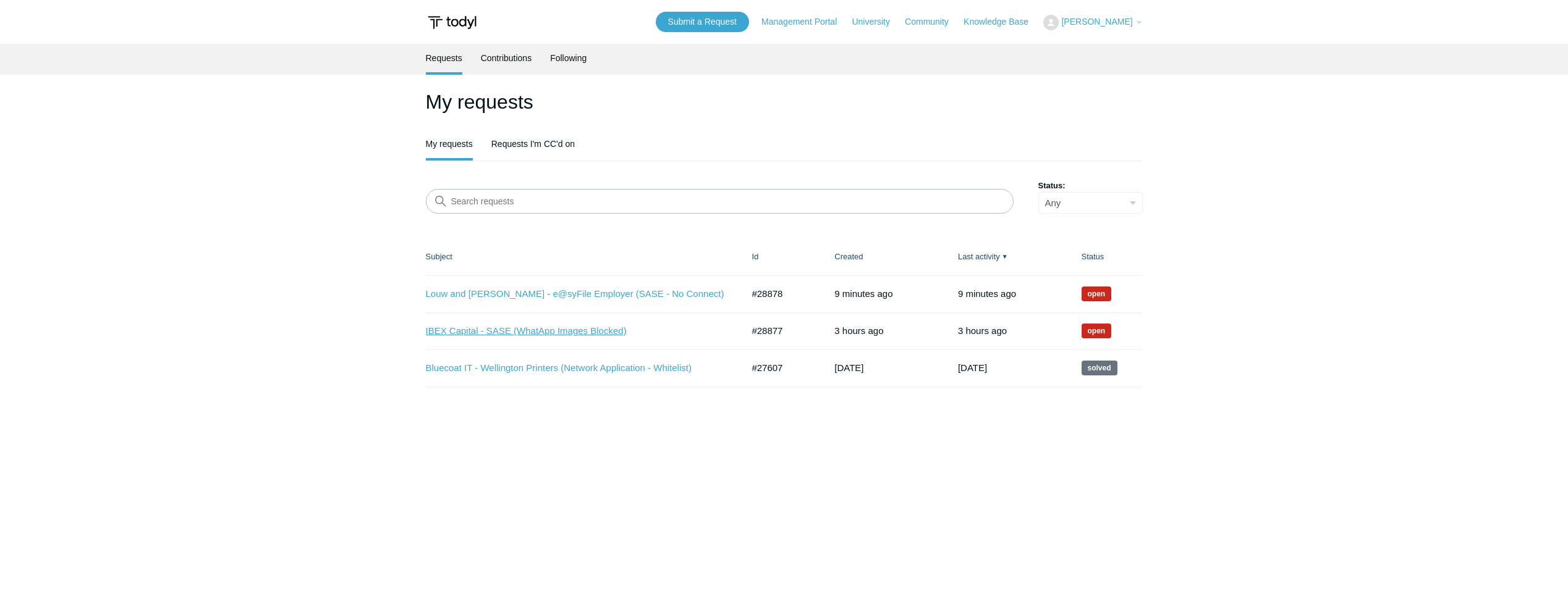
click at [550, 333] on link "IBEX Capital - SASE (WhatApp Images Blocked)" at bounding box center [574, 331] width 298 height 14
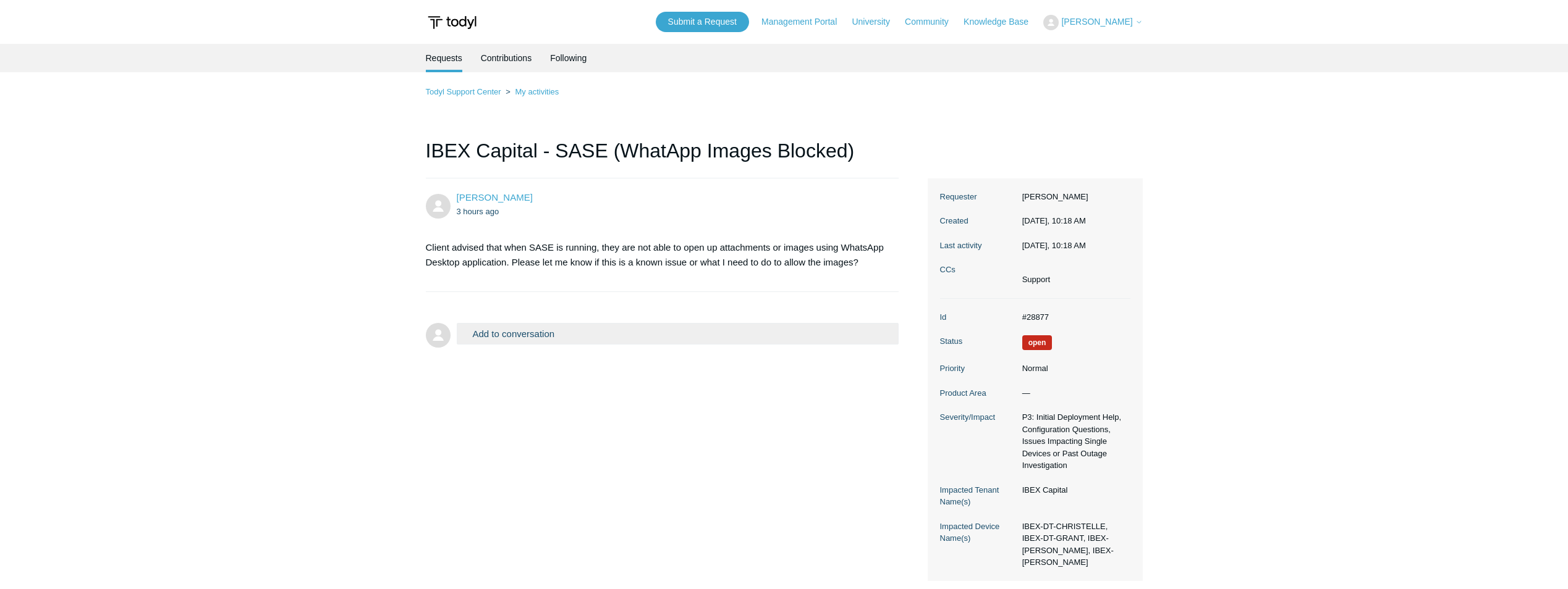
click at [1110, 25] on span "[PERSON_NAME]" at bounding box center [1096, 22] width 71 height 10
click at [1102, 44] on link "My Support Requests" at bounding box center [1104, 48] width 121 height 22
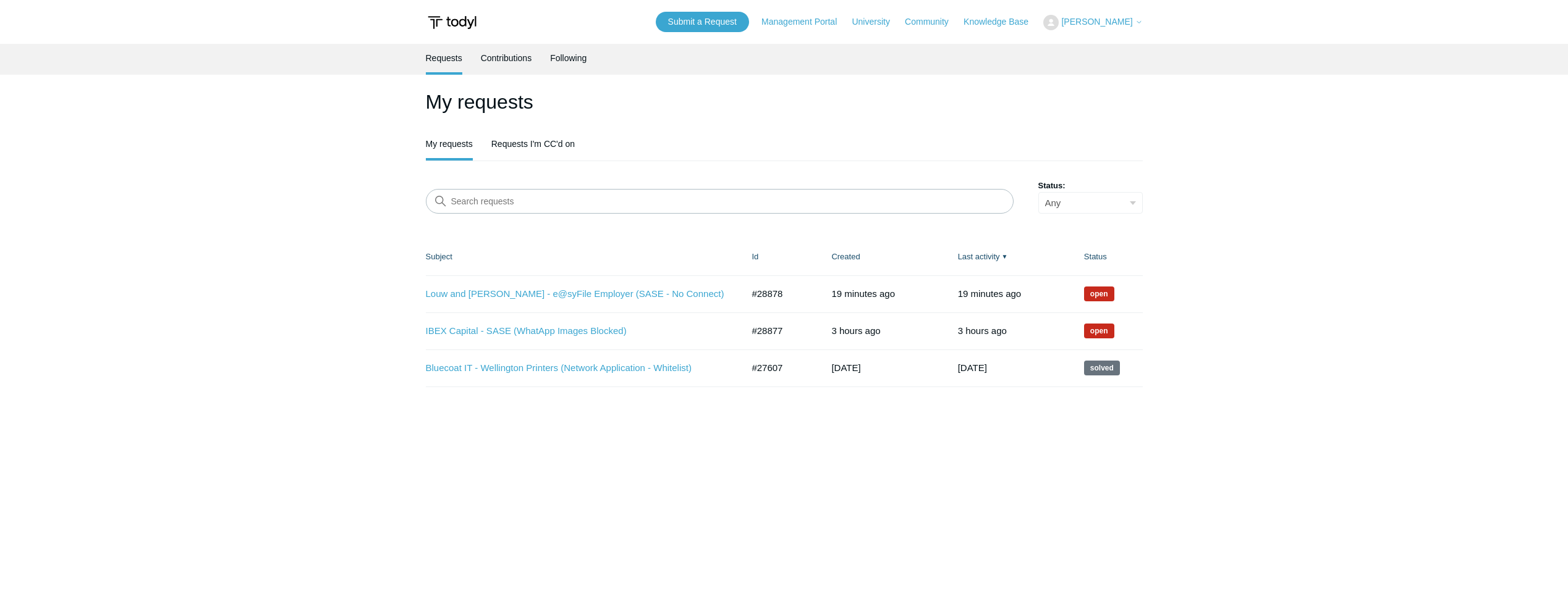
click at [973, 367] on time "[DATE]" at bounding box center [972, 368] width 29 height 10
click at [606, 370] on link "Bluecoat IT - Wellington Printers (Network Application - Whitelist)" at bounding box center [574, 369] width 298 height 14
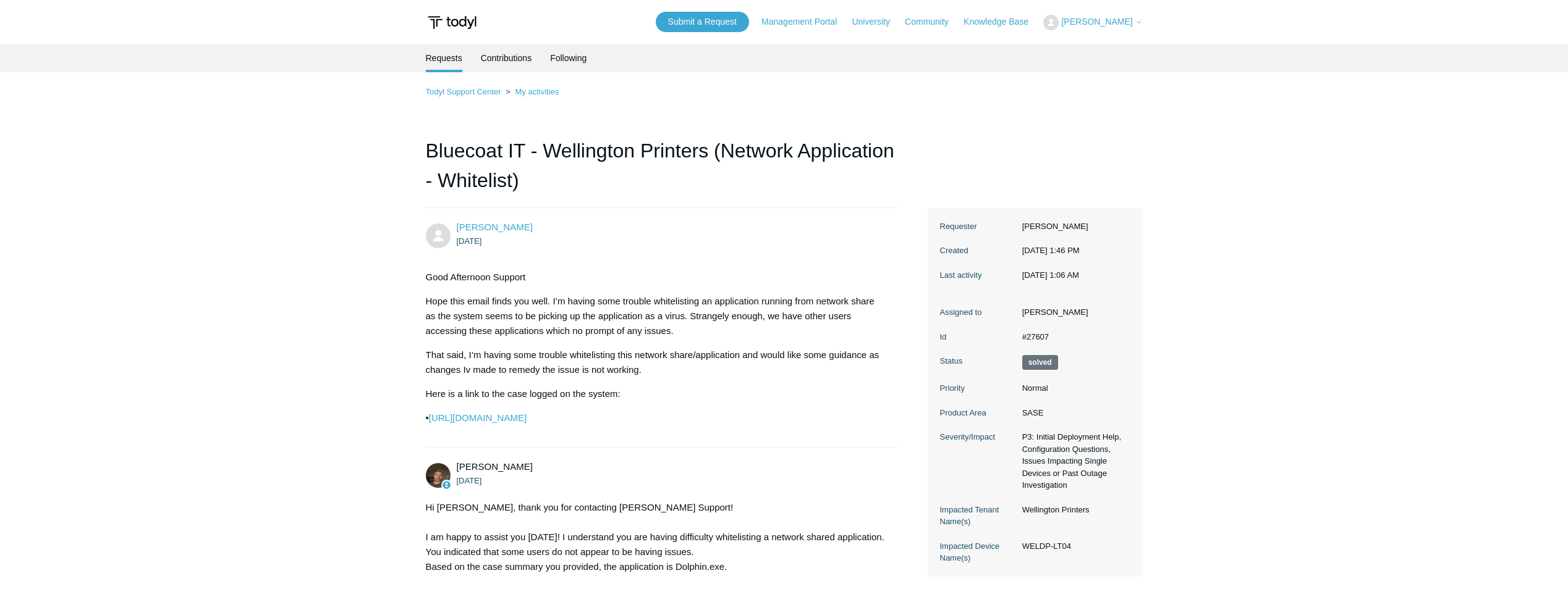
click at [1113, 19] on span "[PERSON_NAME]" at bounding box center [1096, 22] width 71 height 10
click at [1112, 44] on link "My Support Requests" at bounding box center [1104, 48] width 121 height 22
